Goal: Task Accomplishment & Management: Manage account settings

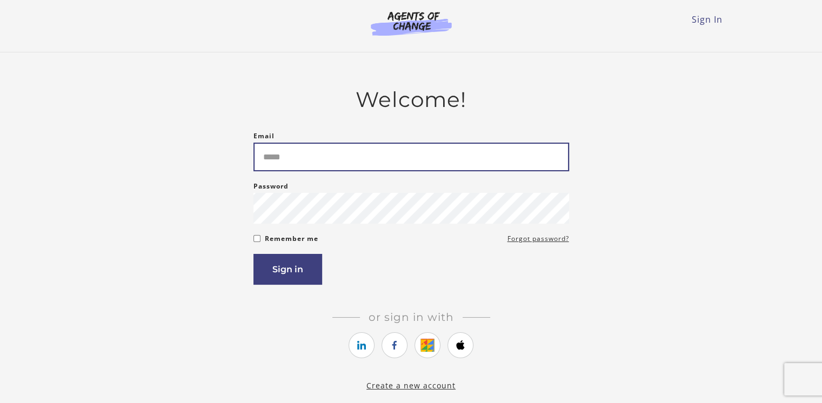
click at [363, 158] on input "Email" at bounding box center [412, 157] width 316 height 29
type input "**********"
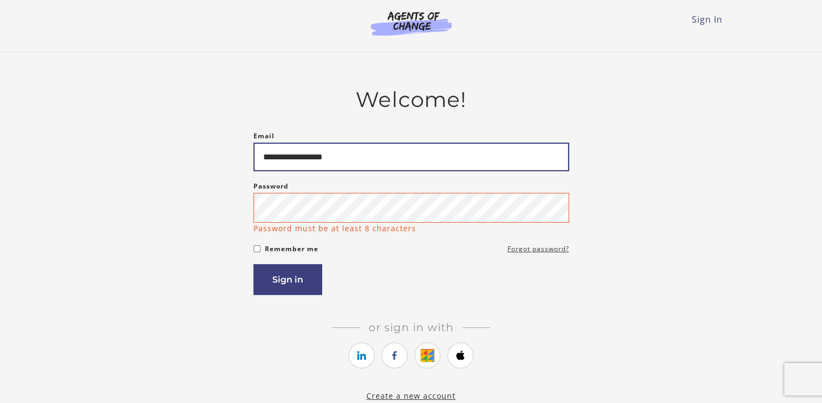
click at [329, 164] on input "**********" at bounding box center [412, 157] width 316 height 29
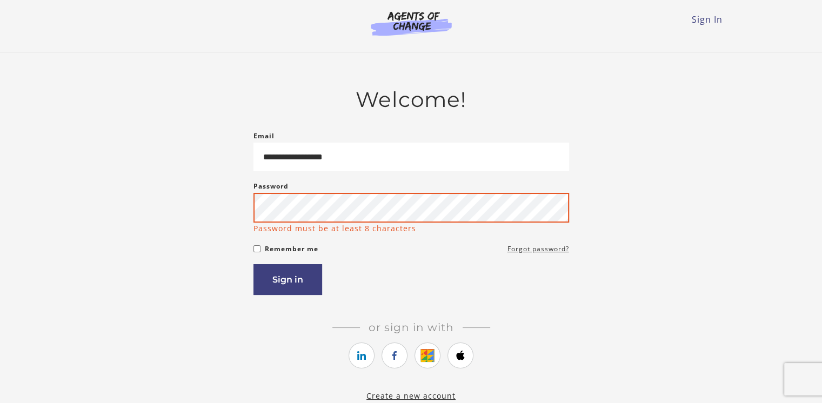
click at [254, 264] on button "Sign in" at bounding box center [288, 279] width 69 height 31
